Goal: Information Seeking & Learning: Find specific fact

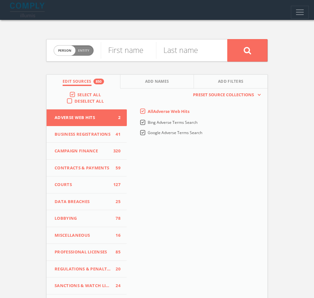
click at [54, 52] on span "Person Entity" at bounding box center [73, 51] width 39 height 10
checkbox input "true"
type input "Impact Tulsa"
click at [227, 39] on button at bounding box center [247, 50] width 40 height 22
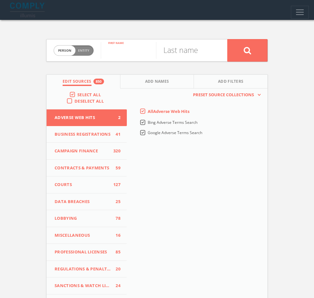
click at [101, 57] on input "text" at bounding box center [128, 50] width 55 height 17
paste input "Ashley Deloryn Harris Philippsen"
click at [137, 57] on input "Ashley Deloryn Harris Philippsen" at bounding box center [128, 50] width 55 height 17
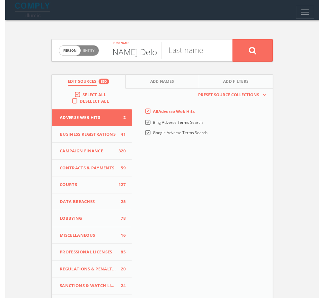
scroll to position [0, 0]
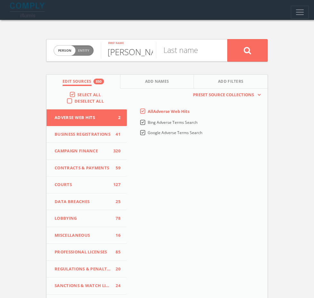
type input "Ashley Deloryn Harris"
paste input "Philippsen"
type input "Philippsen"
click at [108, 58] on input "Ashley Deloryn Harris" at bounding box center [128, 50] width 55 height 17
drag, startPoint x: 98, startPoint y: 57, endPoint x: 177, endPoint y: 60, distance: 79.0
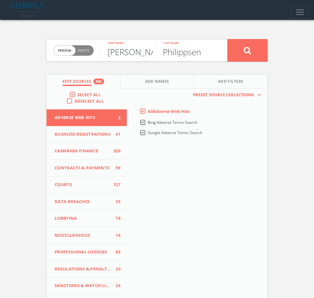
click at [177, 60] on form "Person Entity person Ashley Deloryn Harris First name Philippsen Last name" at bounding box center [156, 50] width 221 height 22
type input "Ashley"
click at [267, 59] on button at bounding box center [247, 50] width 40 height 22
paste input "BerThaddaeus [PERSON_NAME]"
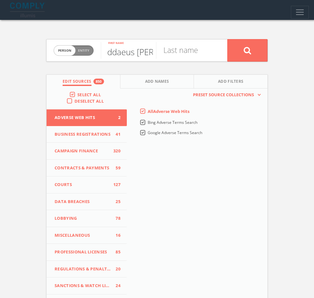
click at [138, 56] on input "BerThaddaeus [PERSON_NAME]" at bounding box center [128, 50] width 55 height 17
type input "BerThaddaeus Maurice"
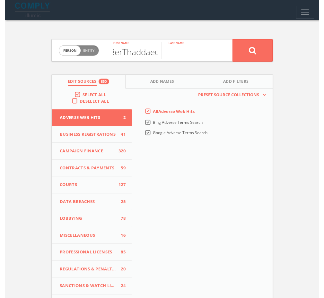
scroll to position [0, 0]
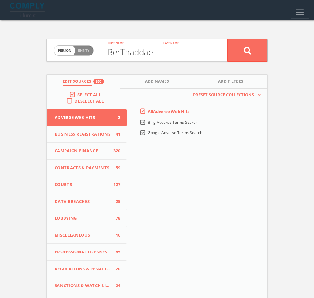
paste input "[PERSON_NAME]"
type input "[PERSON_NAME]"
click at [138, 55] on input "BerThaddaeus Maurice" at bounding box center [128, 50] width 55 height 17
type input "BerThaddaeus"
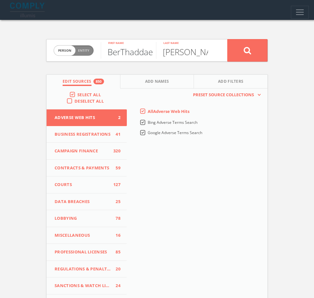
click at [227, 39] on button at bounding box center [247, 50] width 40 height 22
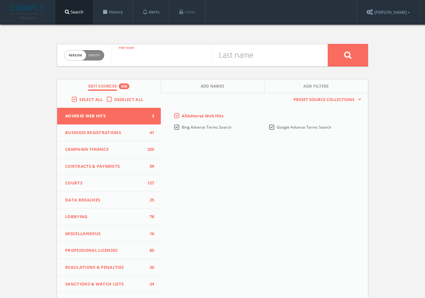
paste input "EJ Choi"
click at [146, 60] on input "EJ Choi" at bounding box center [161, 55] width 100 height 17
type input "EJ"
paste input "Choi"
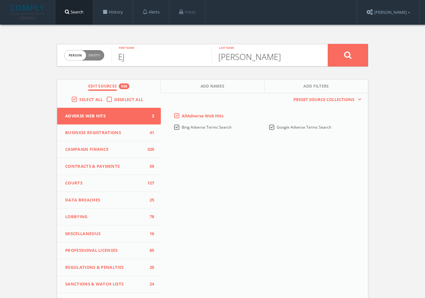
type input "Choi"
click at [353, 56] on button at bounding box center [348, 55] width 40 height 22
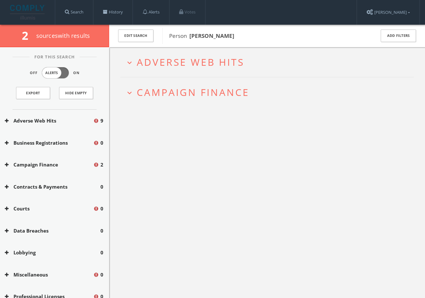
click at [176, 68] on span "Adverse Web Hits" at bounding box center [190, 62] width 107 height 13
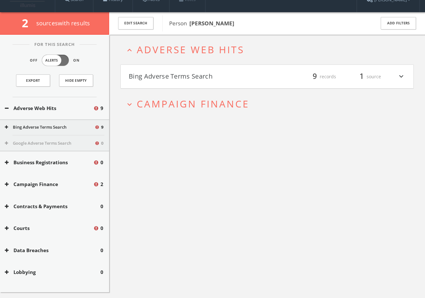
click at [181, 79] on button "Bing Adverse Terms Search" at bounding box center [198, 76] width 138 height 11
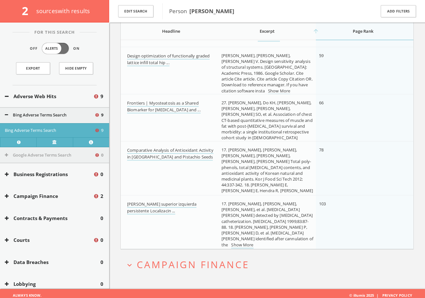
scroll to position [324, 0]
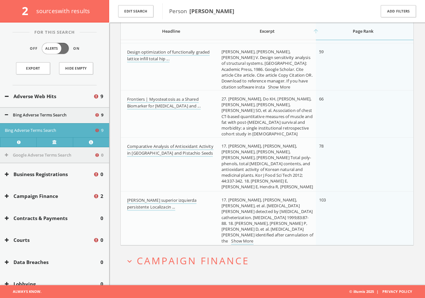
click at [202, 250] on h2 "expand_more Campaign Finance" at bounding box center [266, 261] width 293 height 30
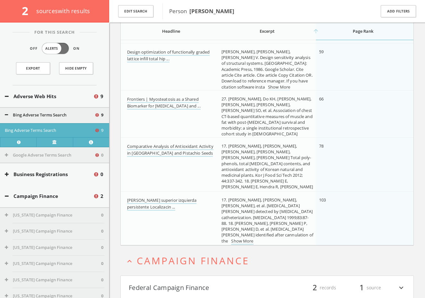
scroll to position [349, 0]
